Goal: Task Accomplishment & Management: Complete application form

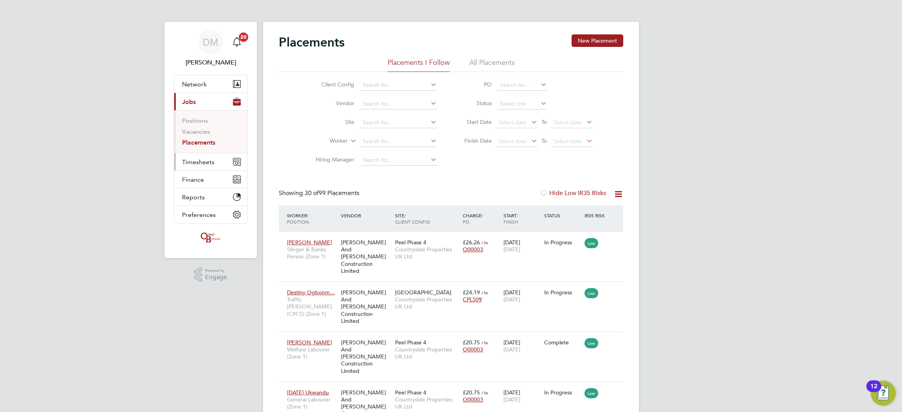
click at [200, 162] on span "Timesheets" at bounding box center [198, 161] width 32 height 7
click at [201, 139] on link "Timesheets" at bounding box center [198, 138] width 32 height 7
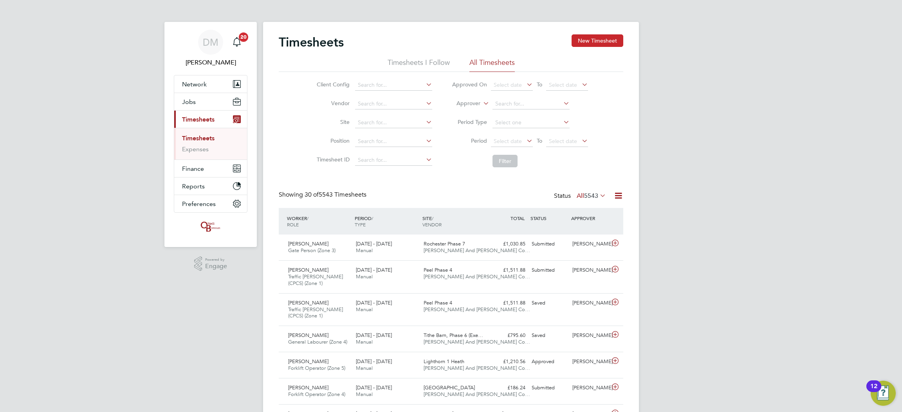
click at [593, 45] on button "New Timesheet" at bounding box center [597, 40] width 52 height 13
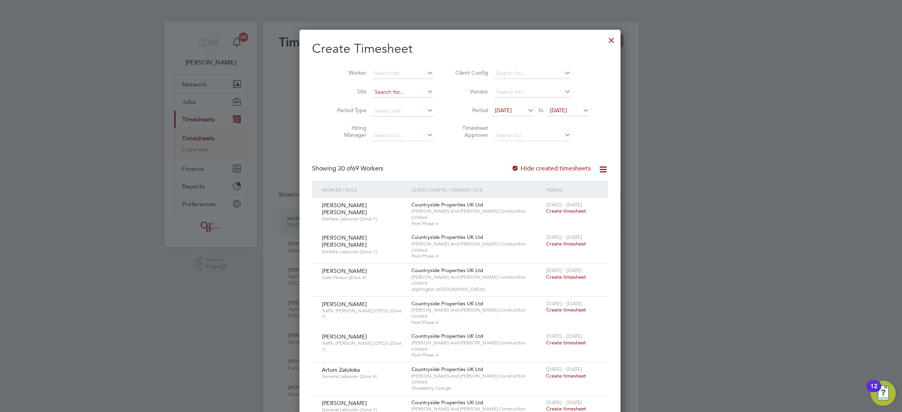
click at [393, 90] on input at bounding box center [402, 92] width 61 height 11
click at [387, 104] on li "Peel Phase 4" at bounding box center [393, 102] width 62 height 11
type input "Peel Phase 4"
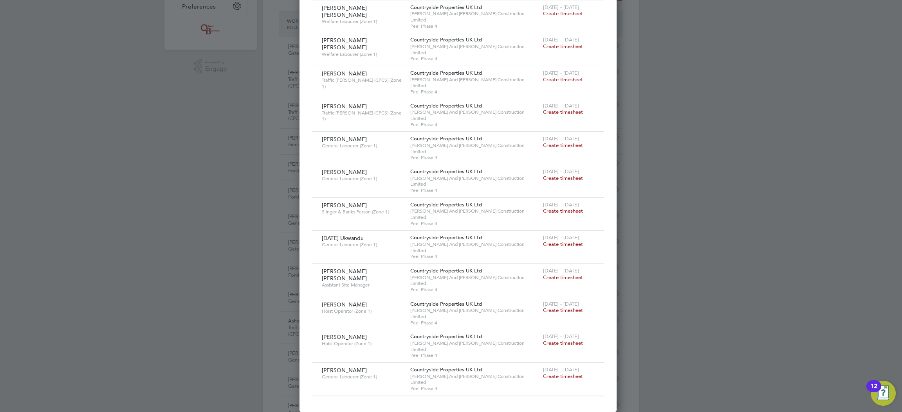
click at [546, 241] on span "Create timesheet" at bounding box center [563, 244] width 40 height 7
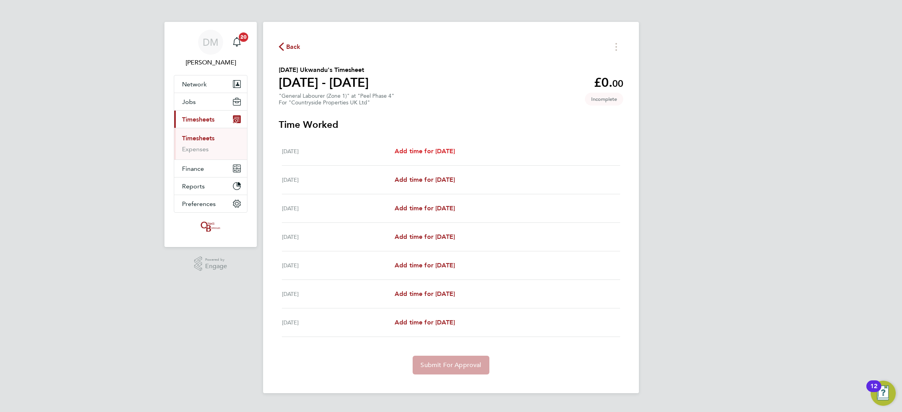
click at [434, 151] on span "Add time for [DATE]" at bounding box center [424, 151] width 60 height 7
select select "30"
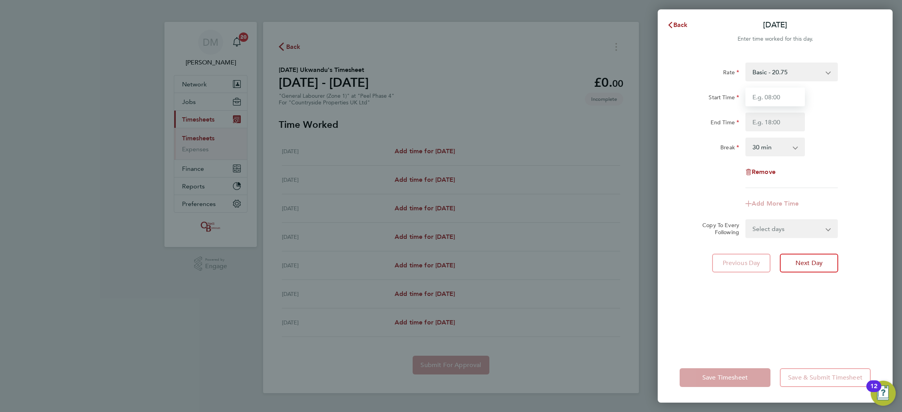
click at [767, 97] on input "Start Time" at bounding box center [774, 97] width 59 height 19
type input "08:00"
click at [780, 119] on input "End Time" at bounding box center [774, 122] width 59 height 19
type input "18:30"
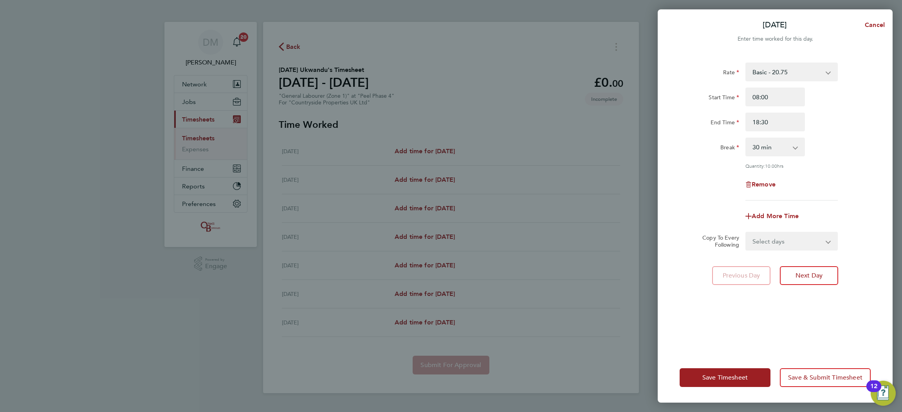
click at [677, 181] on div "Remove" at bounding box center [774, 184] width 197 height 19
click at [774, 236] on select "Select days Day Weekday (Mon-Fri) Weekend (Sat-Sun) [DATE] [DATE] [DATE] [DATE]…" at bounding box center [787, 241] width 82 height 17
select select "TUE"
click at [746, 233] on select "Select days Day Weekday (Mon-Fri) Weekend (Sat-Sun) [DATE] [DATE] [DATE] [DATE]…" at bounding box center [787, 241] width 82 height 17
select select "[DATE]"
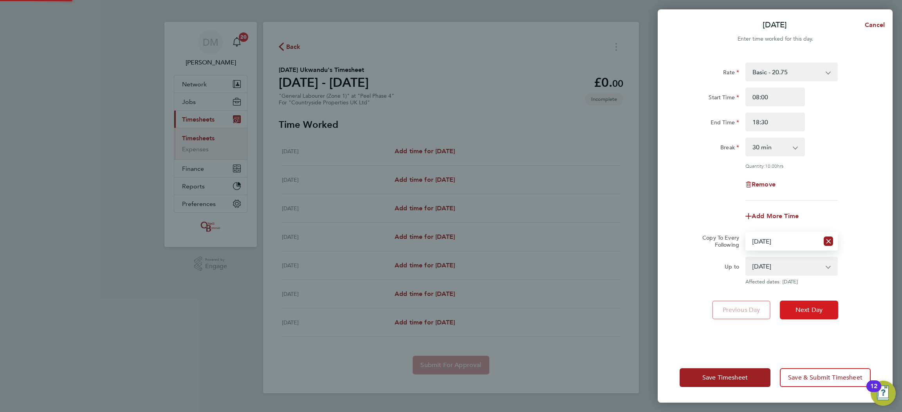
click at [809, 305] on button "Next Day" at bounding box center [808, 310] width 58 height 19
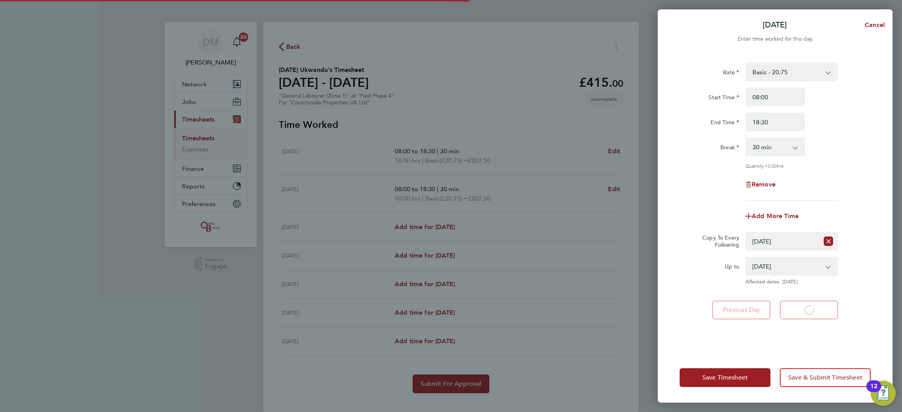
select select "30"
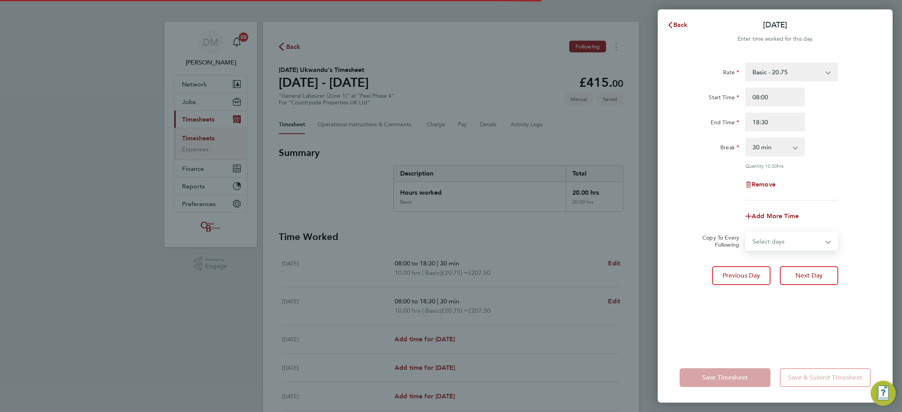
click at [760, 239] on select "Select days Day Weekday (Mon-Fri) Weekend (Sat-Sun) [DATE] [DATE] [DATE] [DATE]…" at bounding box center [787, 241] width 82 height 17
select select "WED"
click at [746, 233] on select "Select days Day Weekday (Mon-Fri) Weekend (Sat-Sun) [DATE] [DATE] [DATE] [DATE]…" at bounding box center [787, 241] width 82 height 17
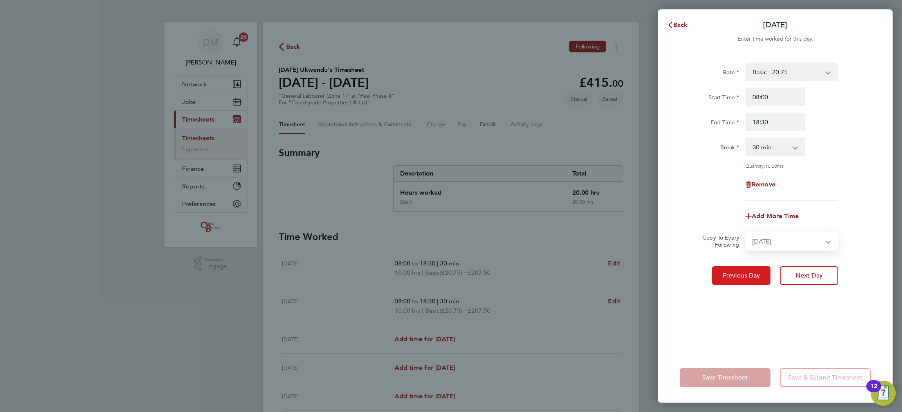
select select "[DATE]"
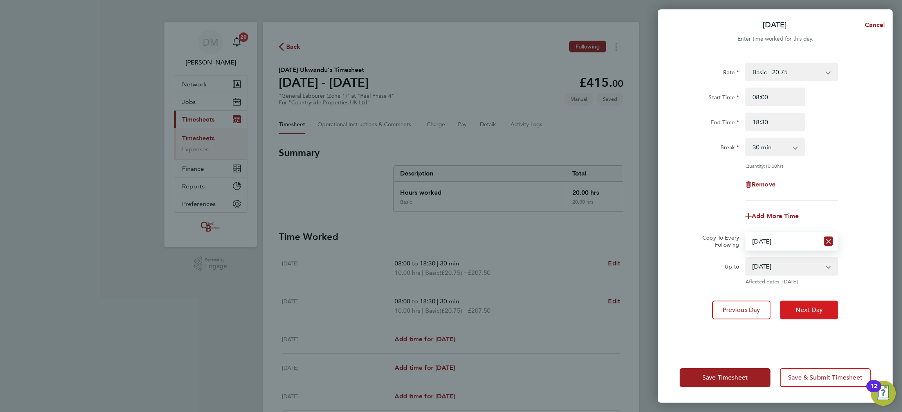
click at [796, 306] on span "Next Day" at bounding box center [808, 310] width 27 height 8
select select "0: null"
select select "30"
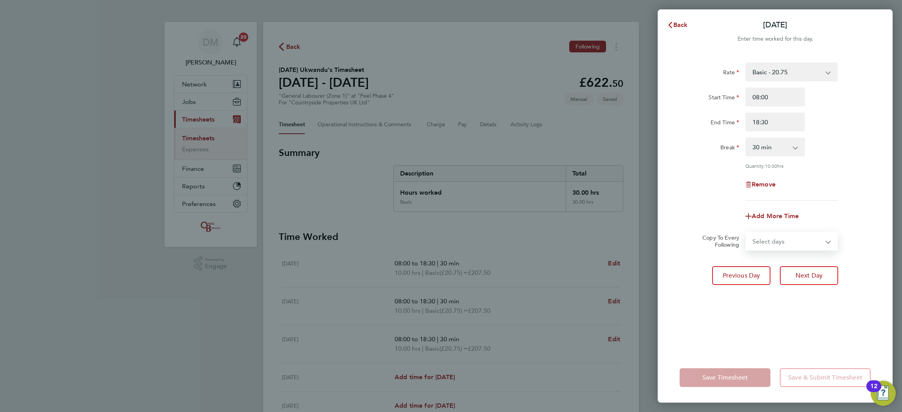
click at [790, 244] on select "Select days Day Weekday (Mon-Fri) Weekend (Sat-Sun) [DATE] [DATE] [DATE] [DATE]" at bounding box center [787, 241] width 82 height 17
select select "THU"
click at [746, 233] on select "Select days Day Weekday (Mon-Fri) Weekend (Sat-Sun) [DATE] [DATE] [DATE] [DATE]" at bounding box center [787, 241] width 82 height 17
select select "[DATE]"
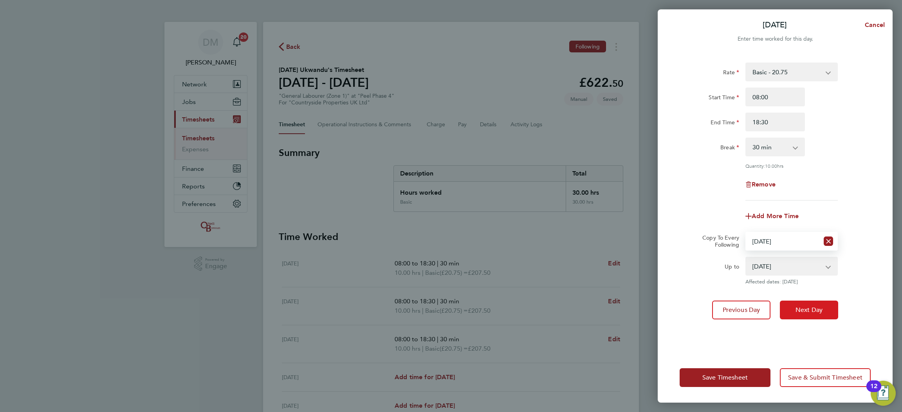
click at [799, 307] on span "Next Day" at bounding box center [808, 310] width 27 height 8
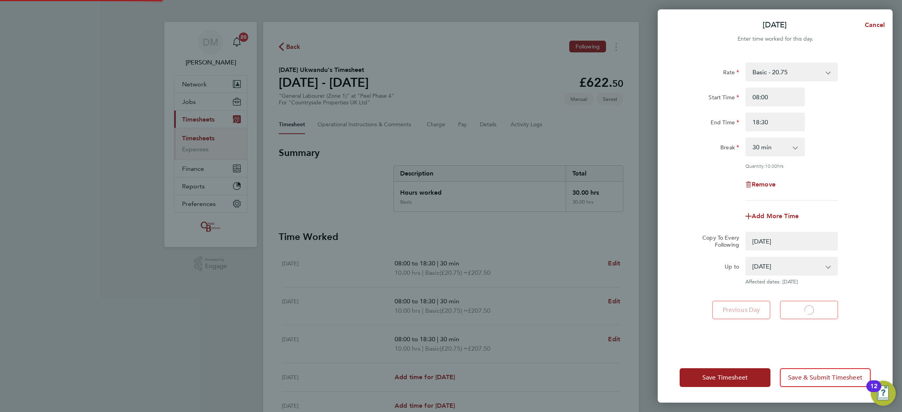
select select "0: null"
select select "30"
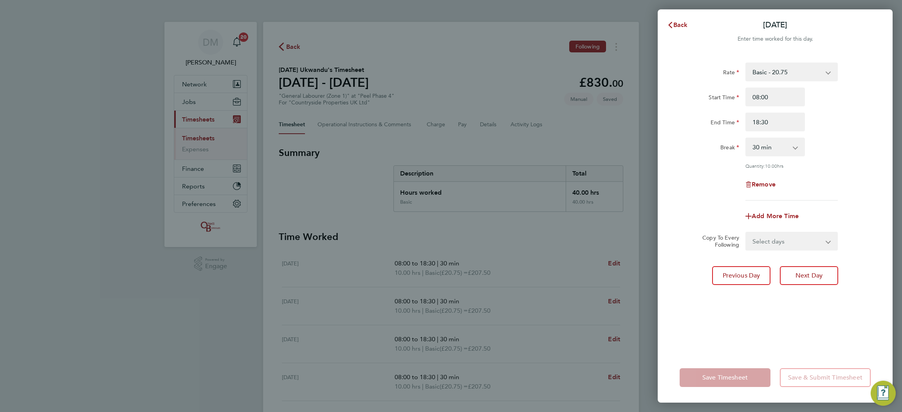
click at [757, 237] on select "Select days Day Weekend (Sat-Sun) [DATE] [DATE] [DATE]" at bounding box center [787, 241] width 82 height 17
select select "FRI"
click at [746, 233] on select "Select days Day Weekend (Sat-Sun) [DATE] [DATE] [DATE]" at bounding box center [787, 241] width 82 height 17
select select "[DATE]"
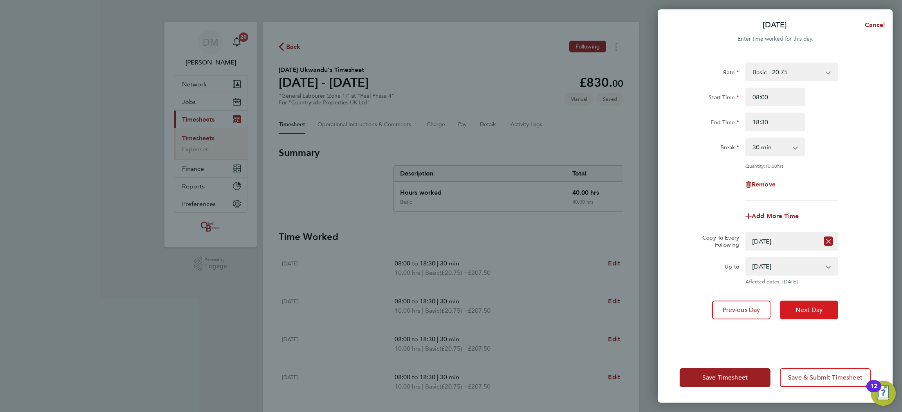
click at [800, 304] on button "Next Day" at bounding box center [808, 310] width 58 height 19
select select "0: null"
select select "30"
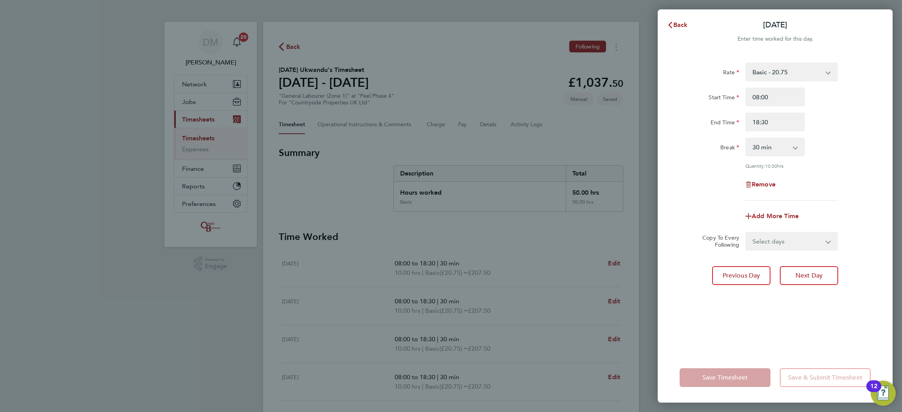
click at [771, 245] on select "Select days Day Weekend (Sat-Sun) [DATE] [DATE]" at bounding box center [787, 241] width 82 height 17
select select "SAT"
click at [746, 233] on select "Select days Day Weekend (Sat-Sun) [DATE] [DATE]" at bounding box center [787, 241] width 82 height 17
select select "[DATE]"
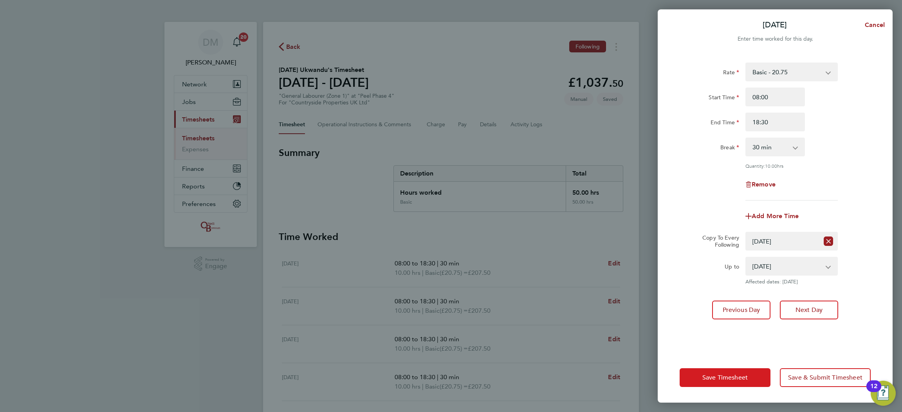
click at [743, 382] on span "Save Timesheet" at bounding box center [724, 378] width 45 height 8
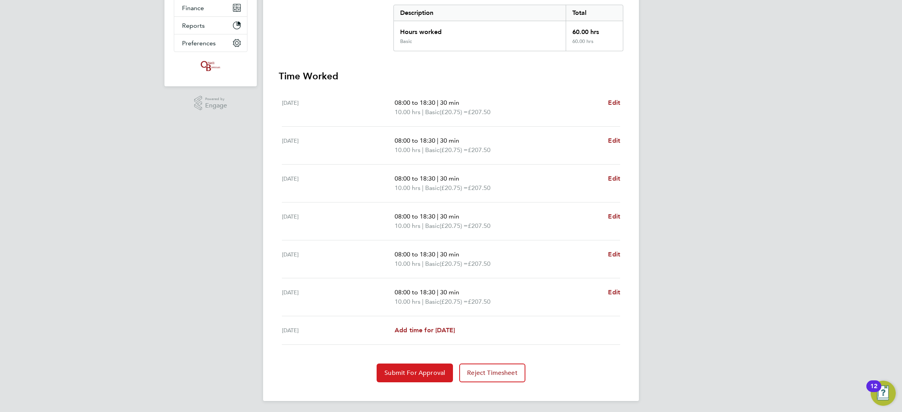
click at [435, 372] on span "Submit For Approval" at bounding box center [414, 373] width 61 height 8
